Goal: Task Accomplishment & Management: Use online tool/utility

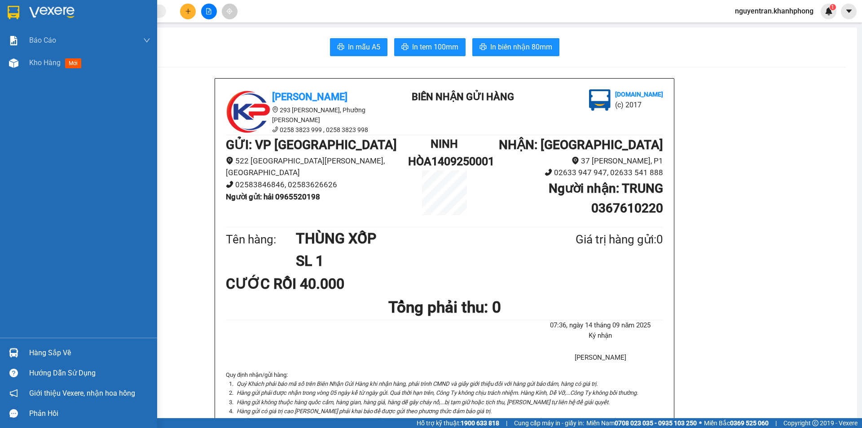
click at [17, 6] on img at bounding box center [14, 12] width 12 height 13
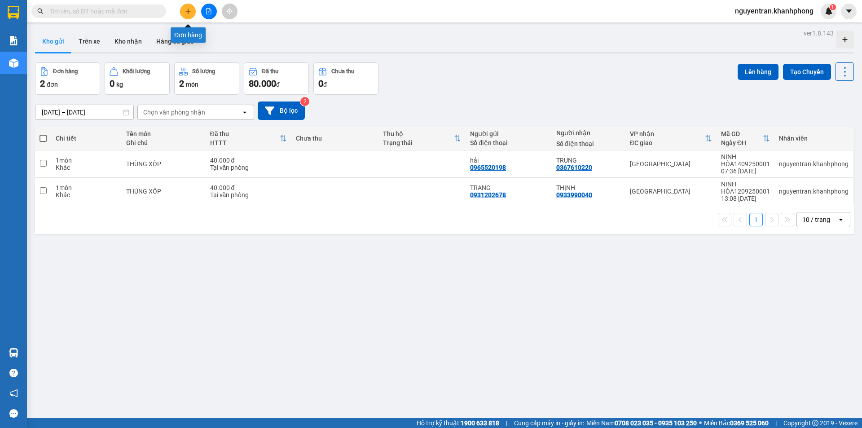
click at [192, 6] on button at bounding box center [188, 12] width 16 height 16
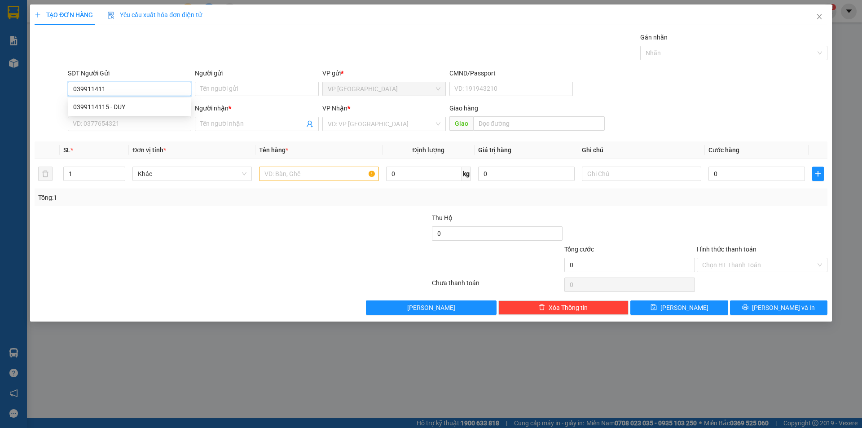
type input "0399114115"
click at [141, 106] on div "0399114115 - DUY" at bounding box center [129, 107] width 113 height 10
type input "DUY"
type input "0399114115"
click at [112, 126] on input "SĐT Người Nhận" at bounding box center [129, 124] width 123 height 14
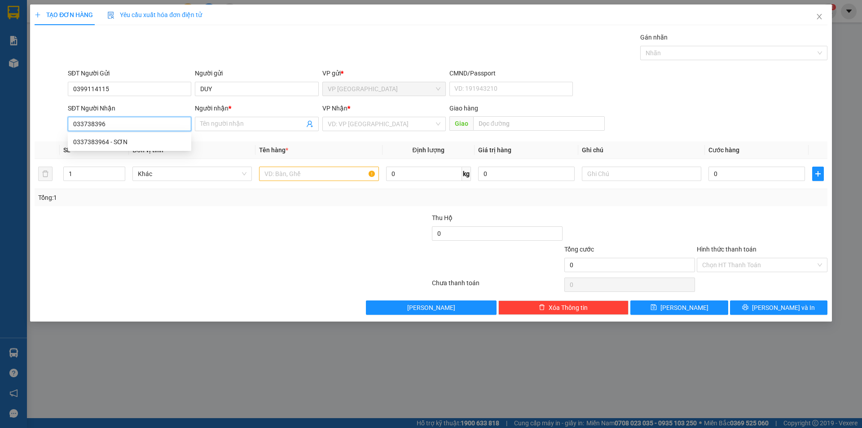
type input "0337383964"
click at [121, 144] on div "0337383964 - SƠN" at bounding box center [129, 142] width 113 height 10
type input "SƠN"
type input "0337383964"
click at [340, 171] on input "text" at bounding box center [318, 173] width 119 height 14
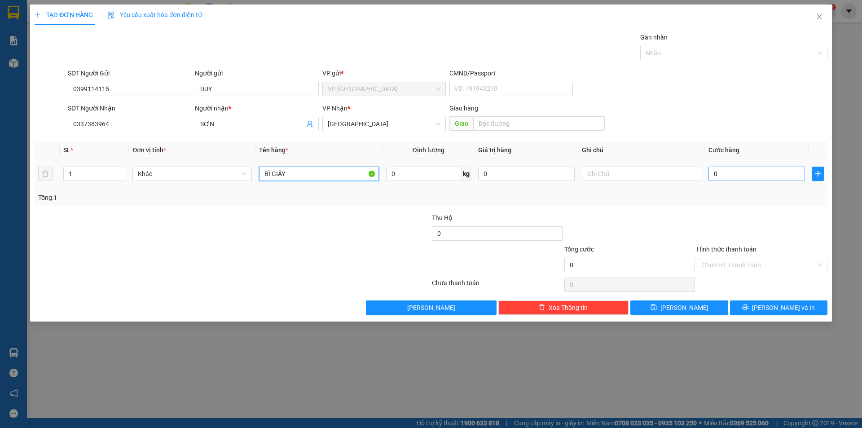
type input "BÌ GIẤY"
click at [740, 173] on input "0" at bounding box center [756, 173] width 96 height 14
type input "2"
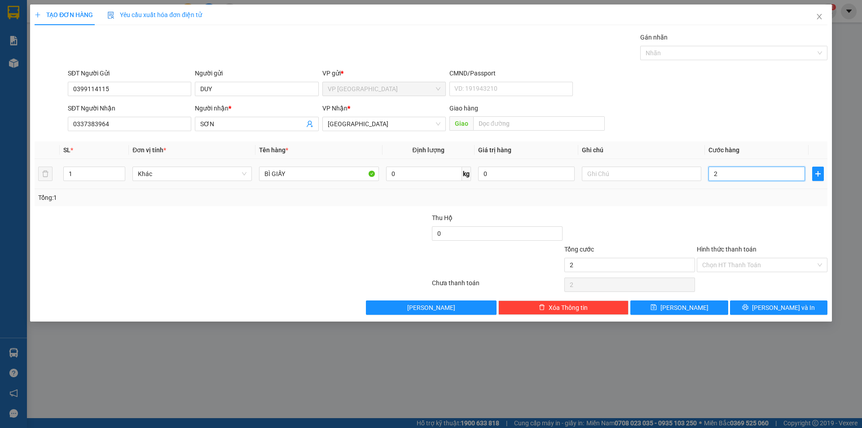
type input "20"
type input "200"
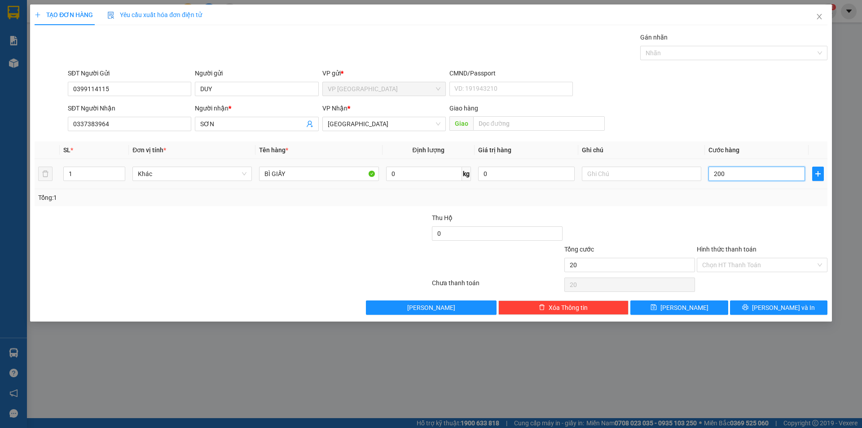
type input "200"
type input "2.000"
type input "20.000"
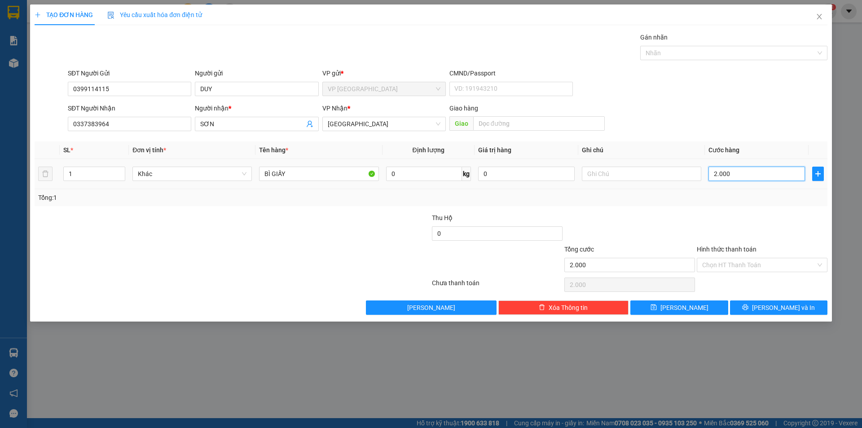
type input "20.000"
click at [650, 215] on div at bounding box center [629, 228] width 132 height 31
click at [756, 299] on div "Transit Pickup Surcharge Ids Transit Deliver Surcharge Ids Transit Deliver Surc…" at bounding box center [431, 173] width 793 height 282
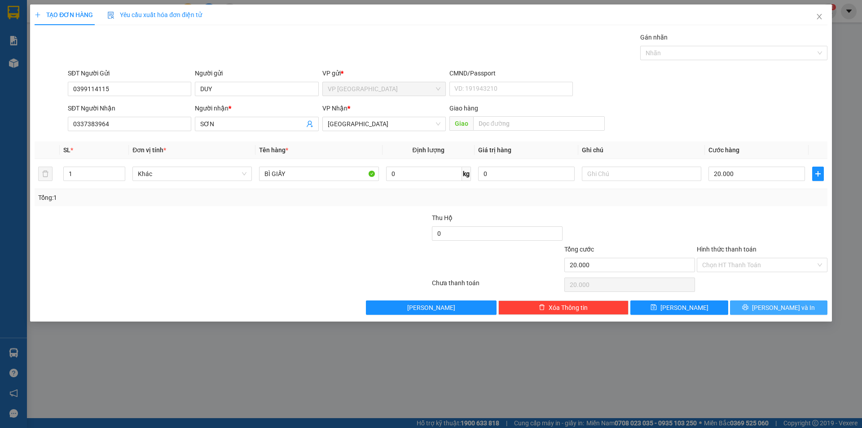
click at [758, 307] on button "[PERSON_NAME] và In" at bounding box center [778, 307] width 97 height 14
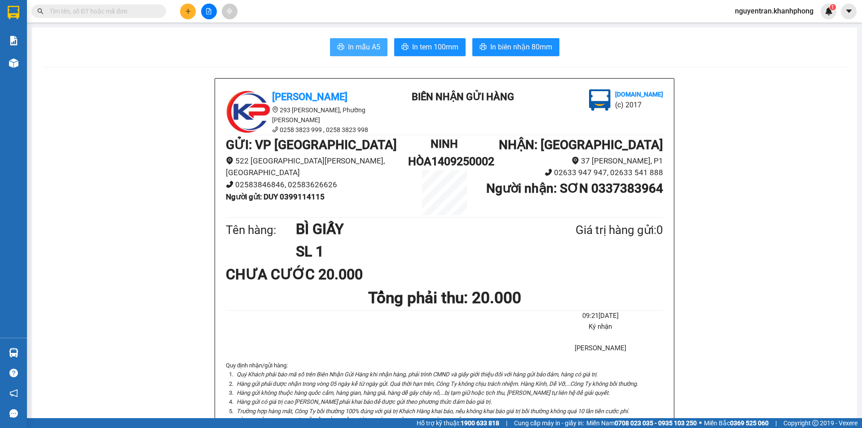
click at [364, 44] on span "In mẫu A5" at bounding box center [364, 46] width 32 height 11
